Goal: Check status

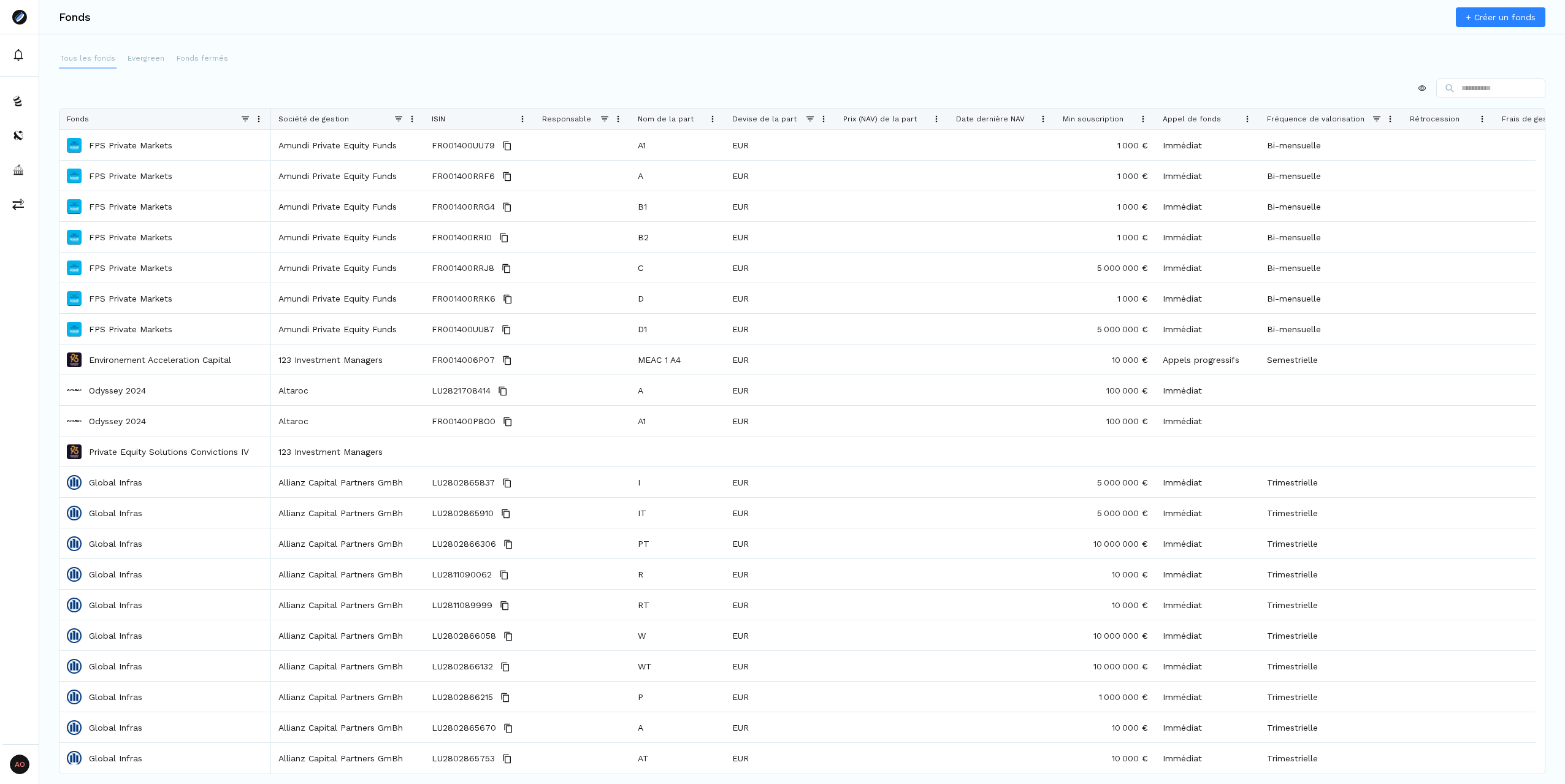
click at [92, 56] on p "Tous les fonds" at bounding box center [87, 58] width 56 height 11
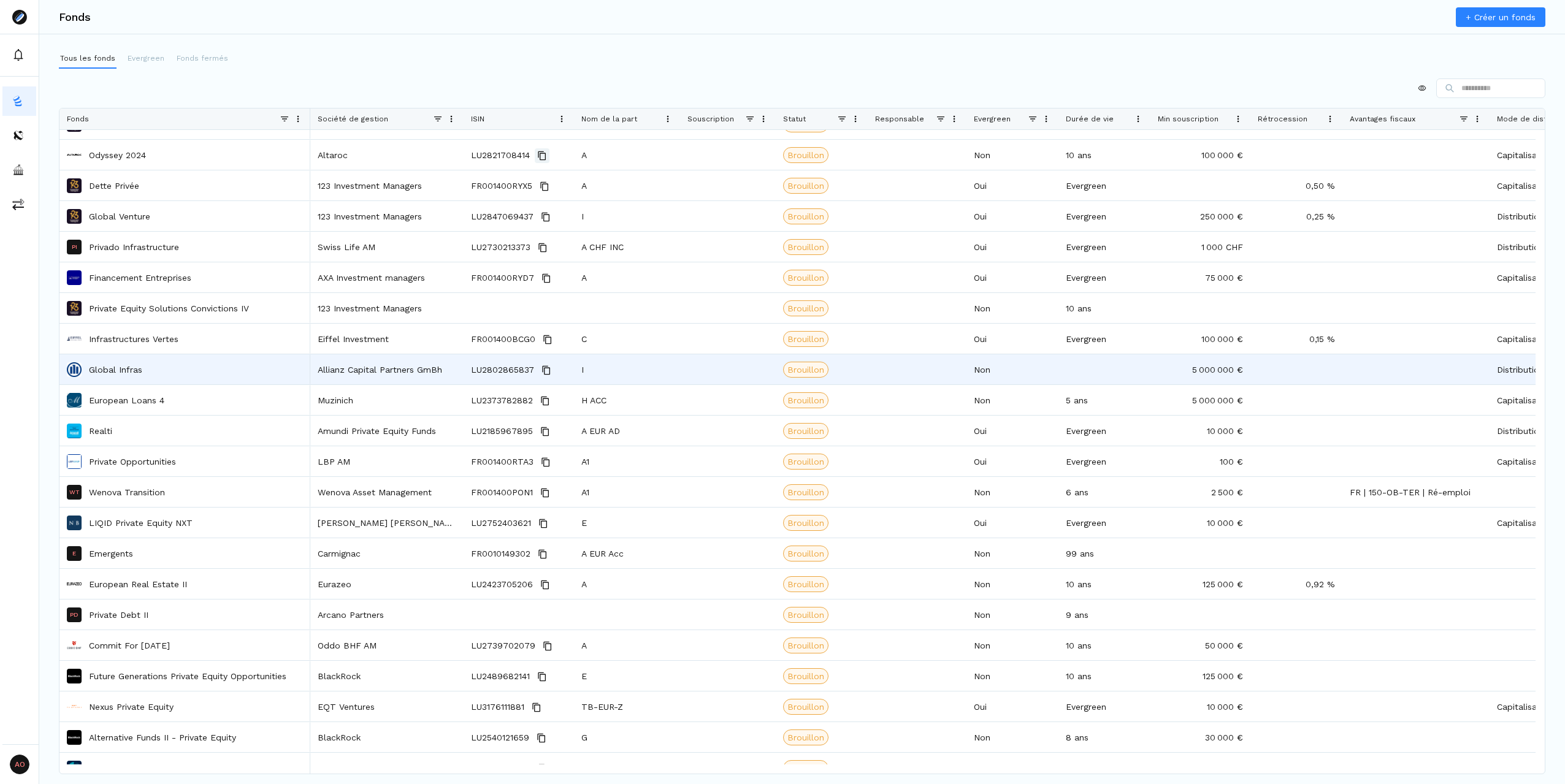
scroll to position [99, 0]
